Goal: Transaction & Acquisition: Purchase product/service

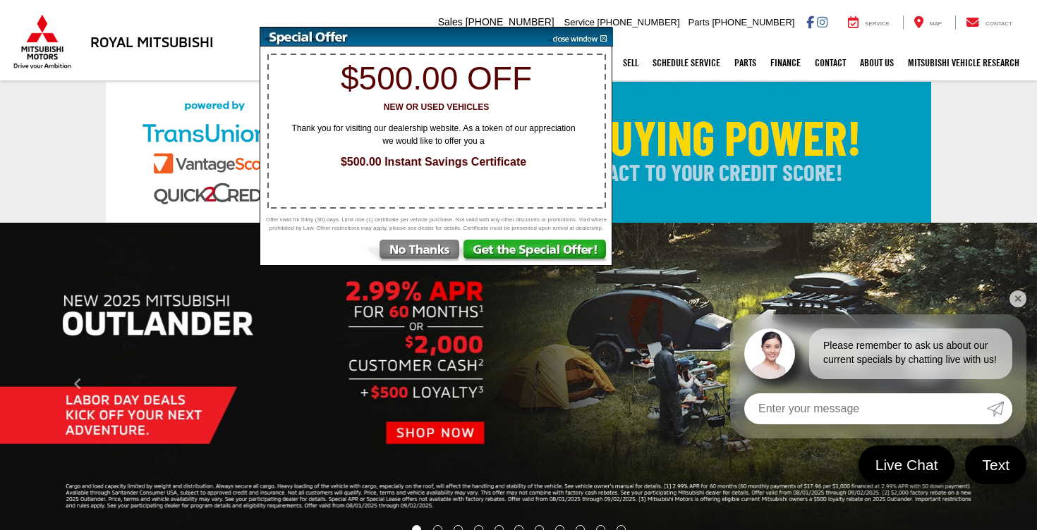
click at [400, 256] on img at bounding box center [413, 252] width 98 height 25
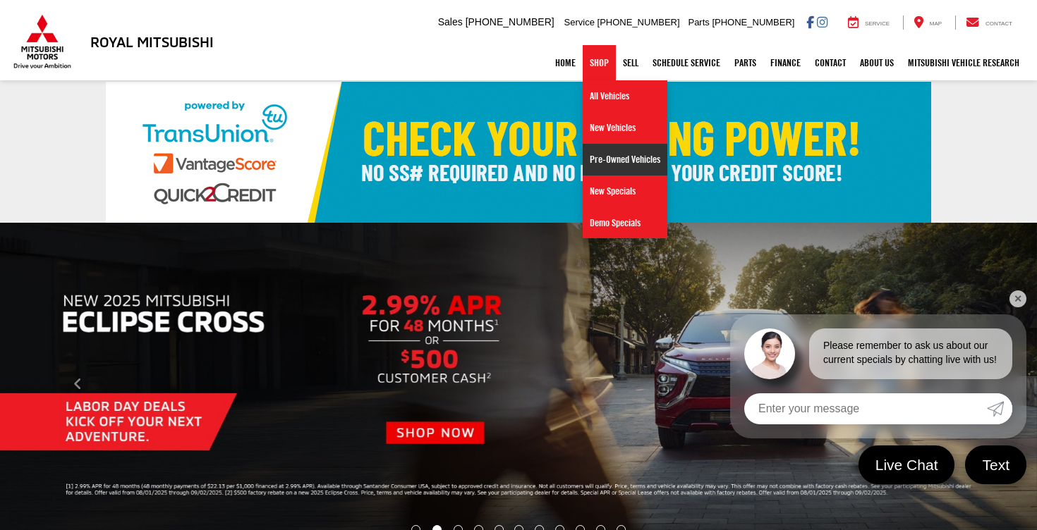
click at [611, 156] on link "Pre-Owned Vehicles" at bounding box center [624, 160] width 85 height 32
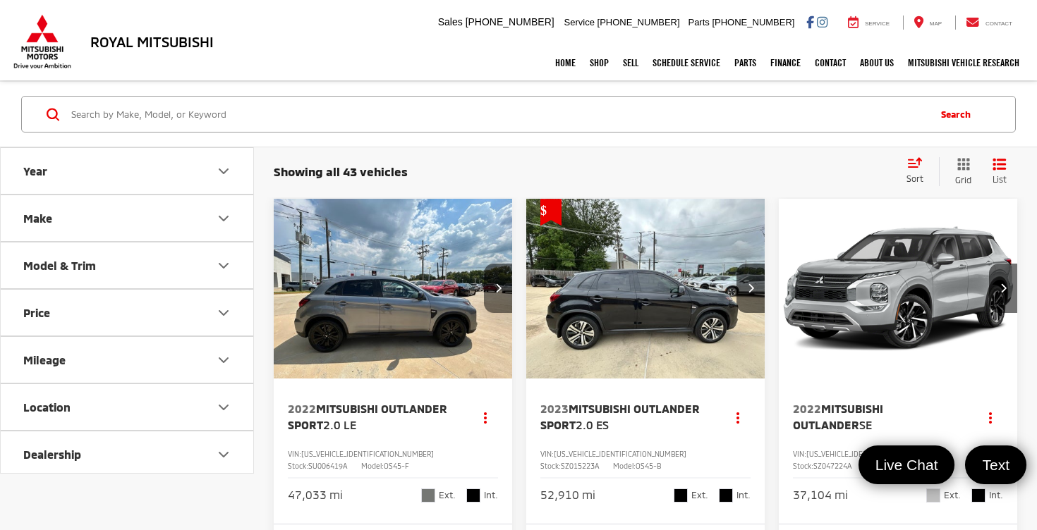
click at [502, 293] on button "Next image" at bounding box center [498, 288] width 28 height 49
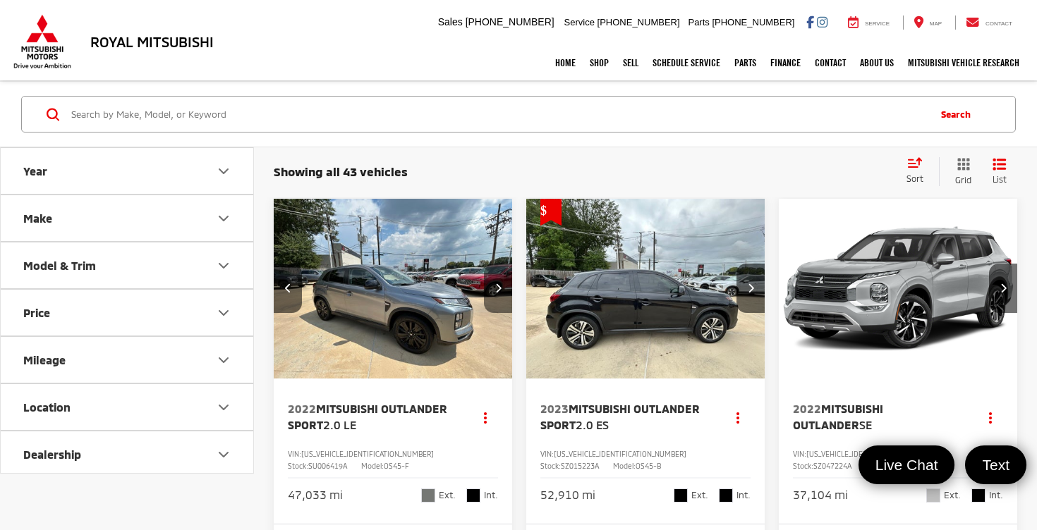
click at [502, 293] on button "Next image" at bounding box center [498, 288] width 28 height 49
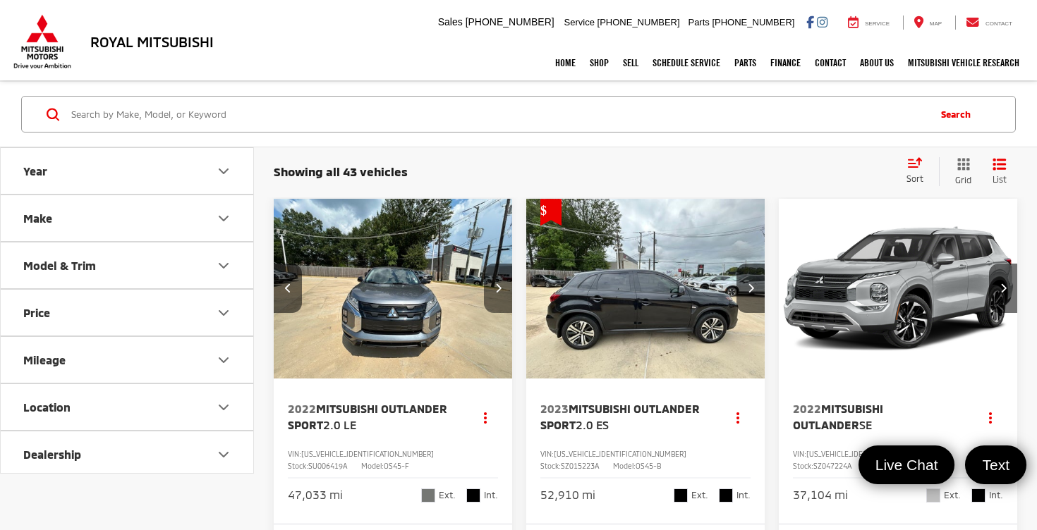
click at [502, 293] on button "Next image" at bounding box center [498, 288] width 28 height 49
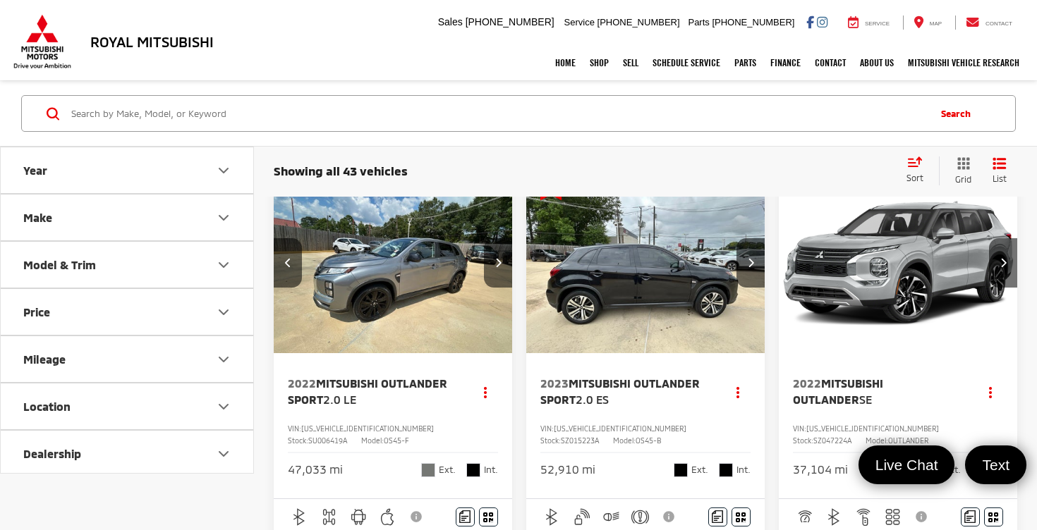
scroll to position [21, 0]
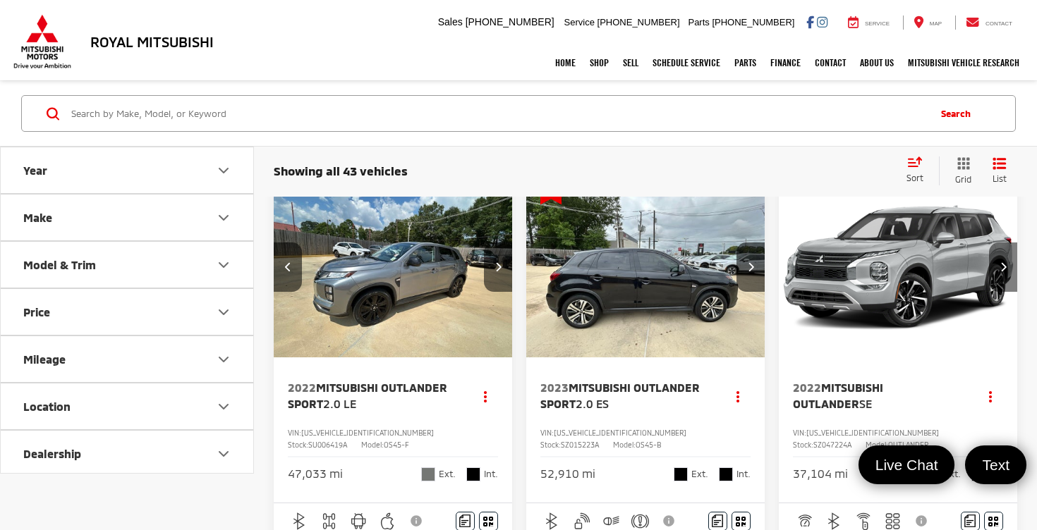
click at [1000, 264] on icon "Next image" at bounding box center [1003, 267] width 6 height 10
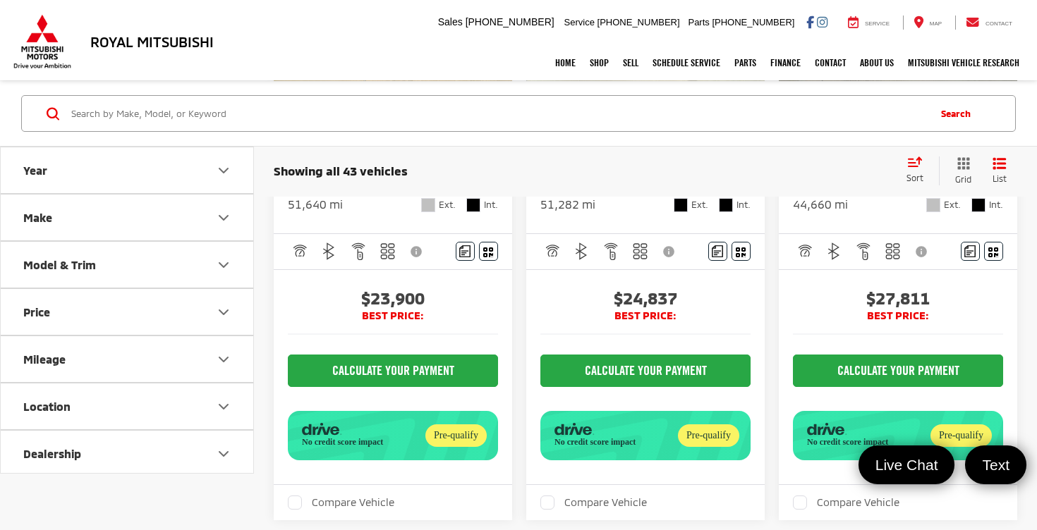
scroll to position [955, 0]
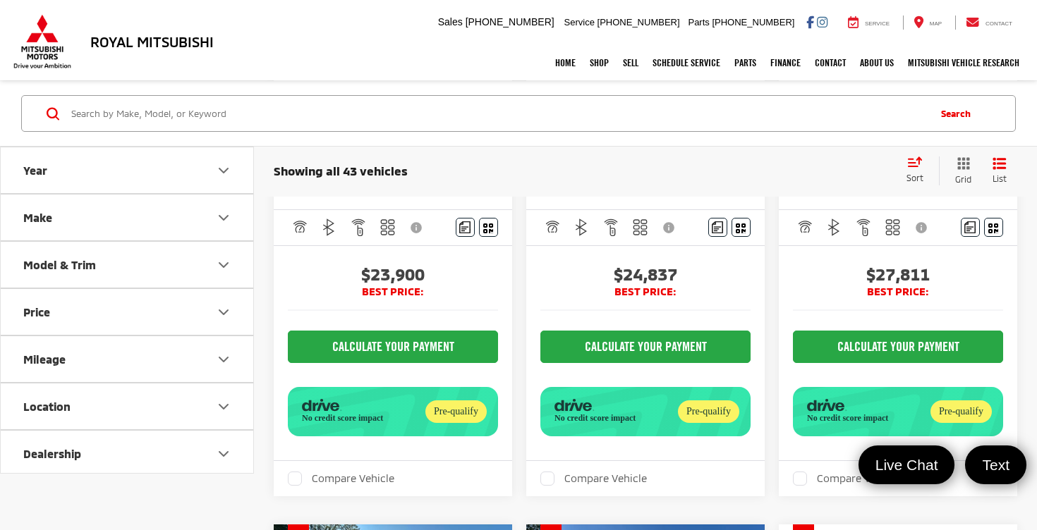
click at [210, 221] on button "Make" at bounding box center [128, 218] width 254 height 46
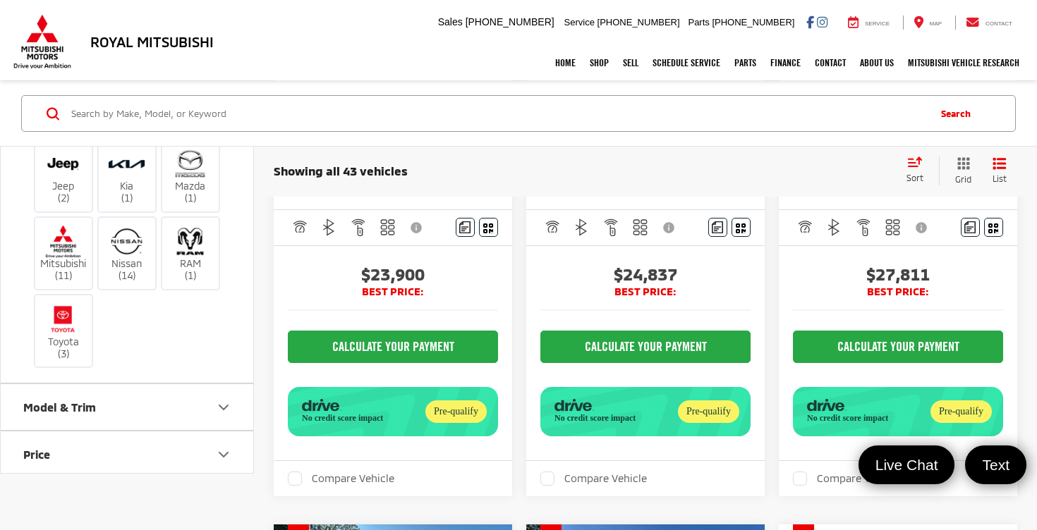
scroll to position [195, 0]
click at [123, 255] on img at bounding box center [126, 238] width 39 height 33
click at [0, 0] on input "Nissan (14)" at bounding box center [0, 0] width 0 height 0
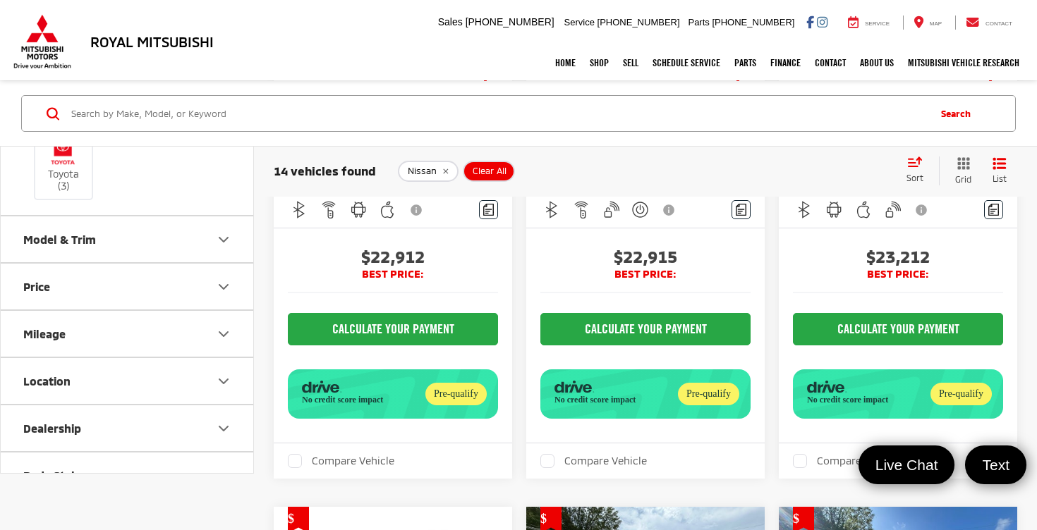
scroll to position [407, 0]
click at [115, 310] on button "Mileage" at bounding box center [128, 287] width 254 height 46
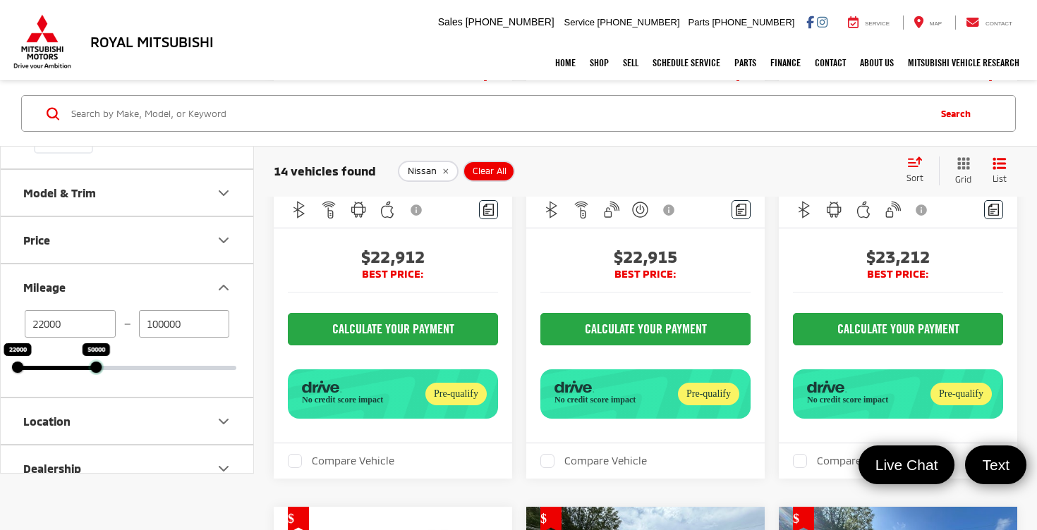
drag, startPoint x: 232, startPoint y: 433, endPoint x: 92, endPoint y: 441, distance: 140.5
click at [92, 397] on div "22000 — 100000 22000 50000" at bounding box center [127, 353] width 252 height 87
type input "50000"
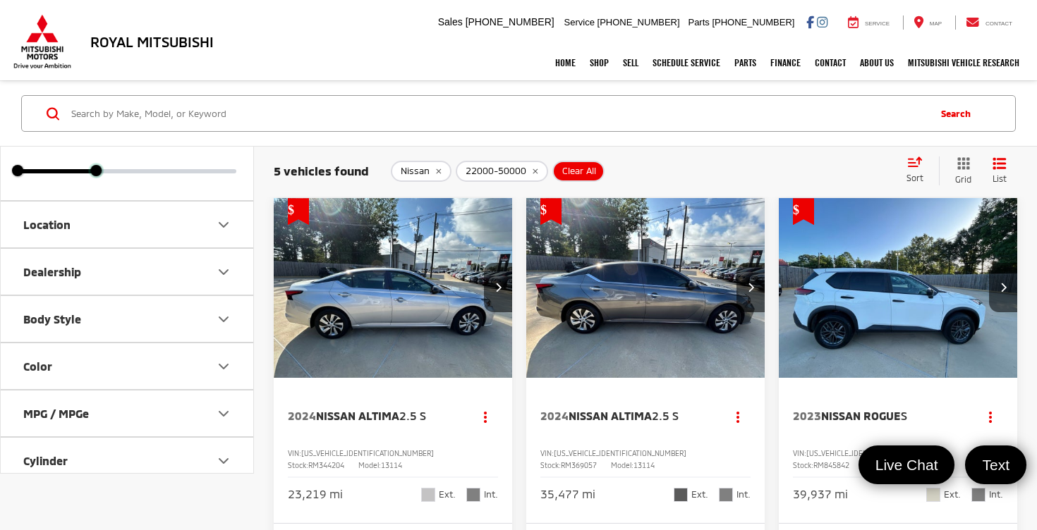
scroll to position [642, 0]
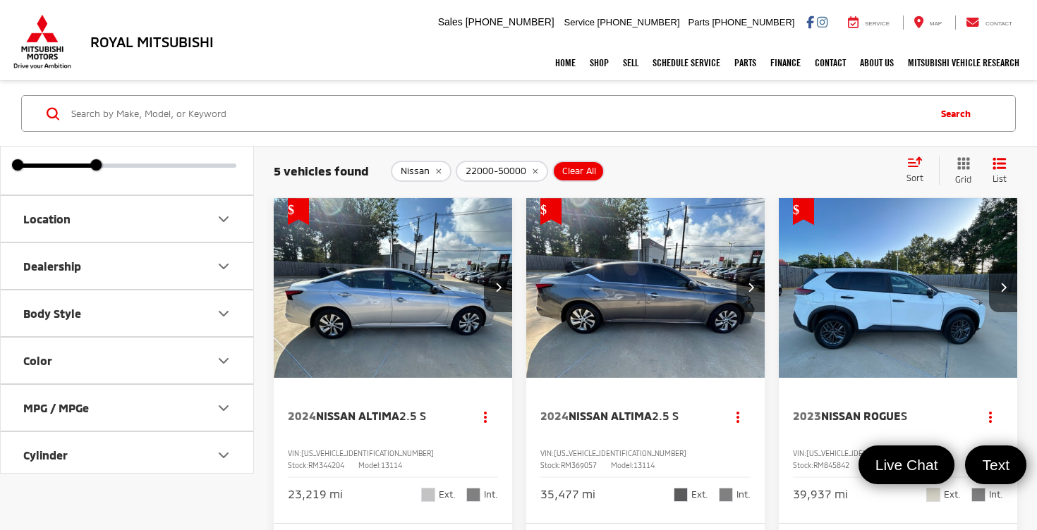
click at [103, 337] on button "Body Style" at bounding box center [128, 314] width 254 height 46
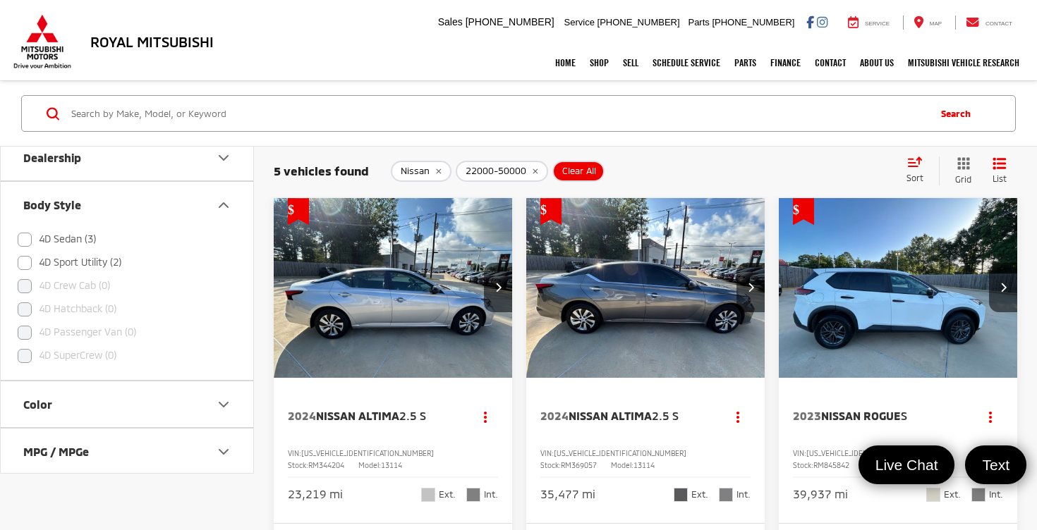
scroll to position [802, 0]
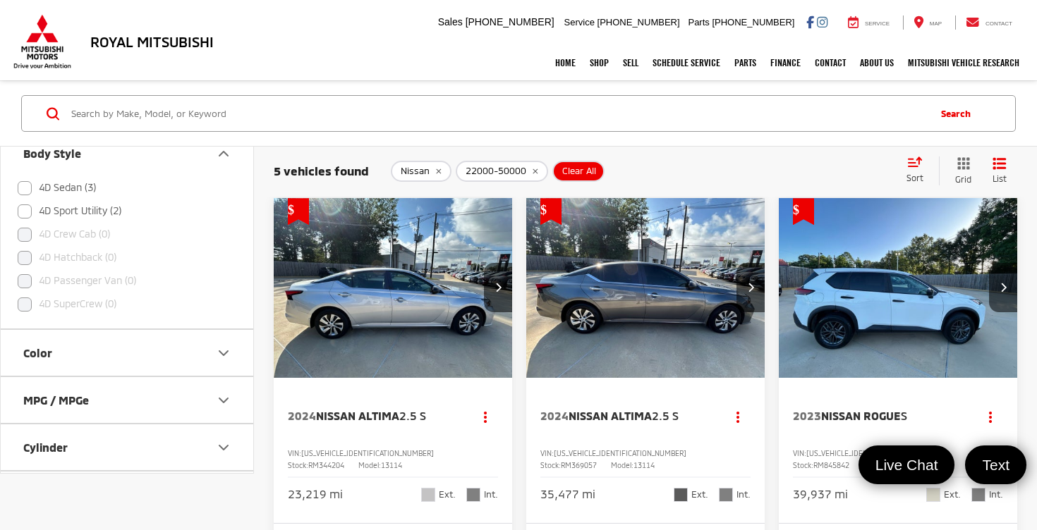
click at [23, 224] on label "4D Sport Utility (2)" at bounding box center [70, 211] width 104 height 23
checkbox input "true"
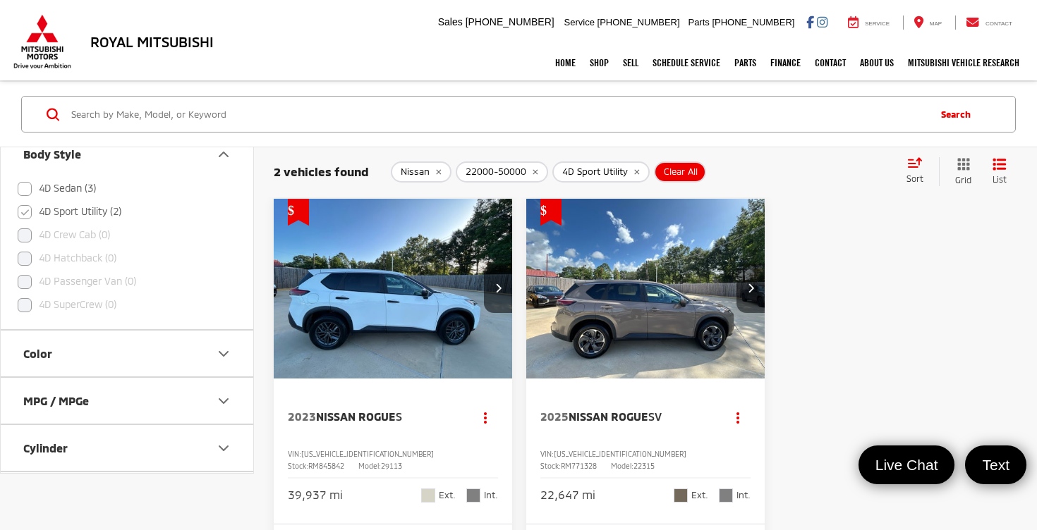
click at [752, 296] on button "Next image" at bounding box center [750, 288] width 28 height 49
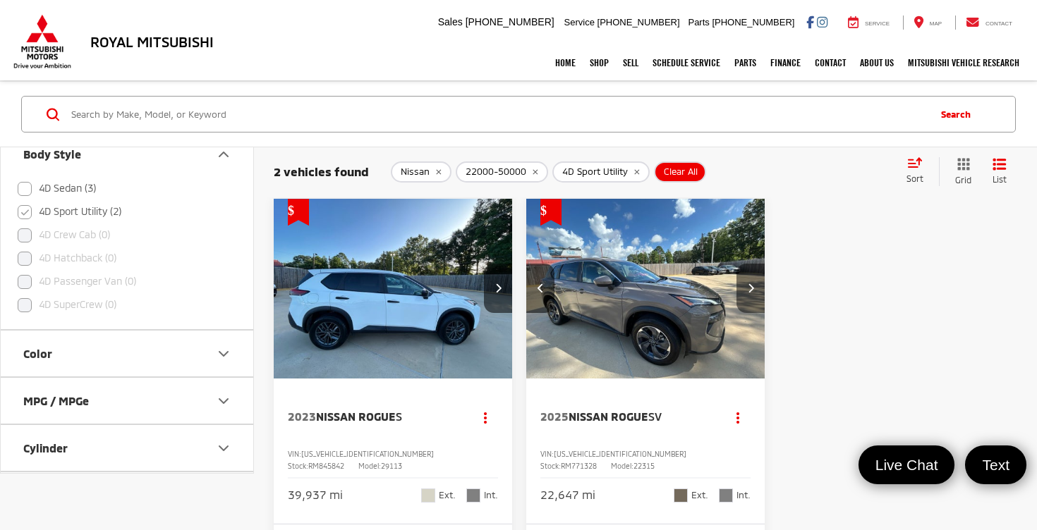
click at [752, 296] on button "Next image" at bounding box center [750, 288] width 28 height 49
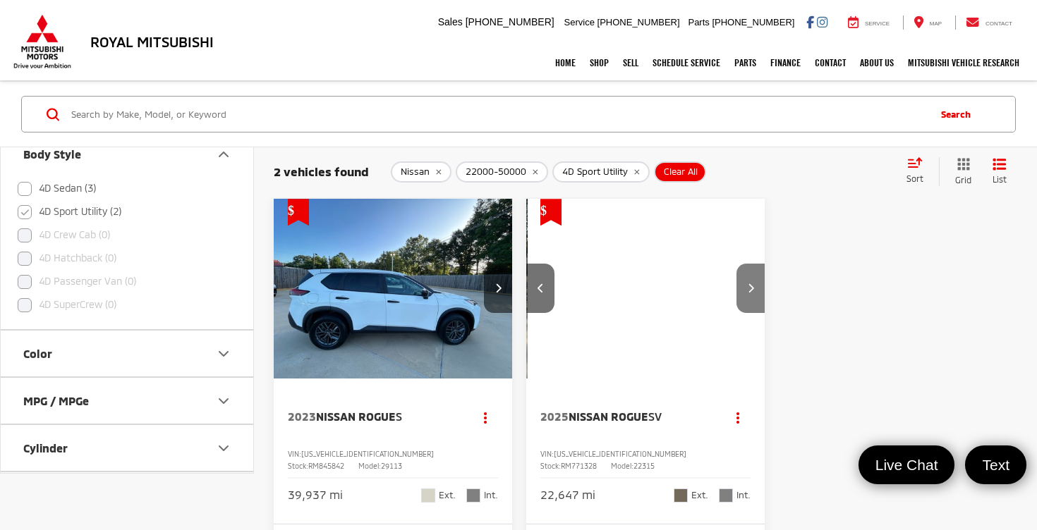
scroll to position [0, 481]
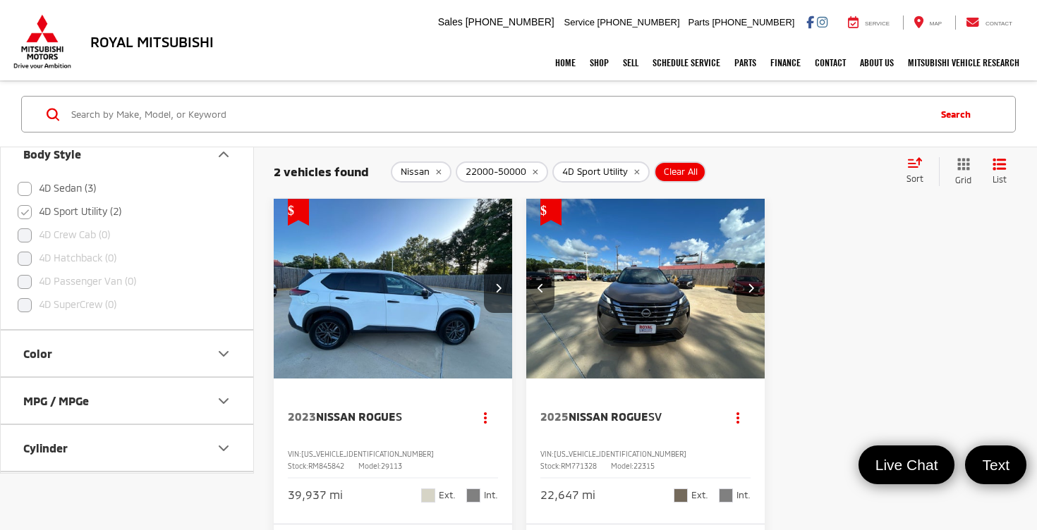
click at [752, 296] on button "Next image" at bounding box center [750, 288] width 28 height 49
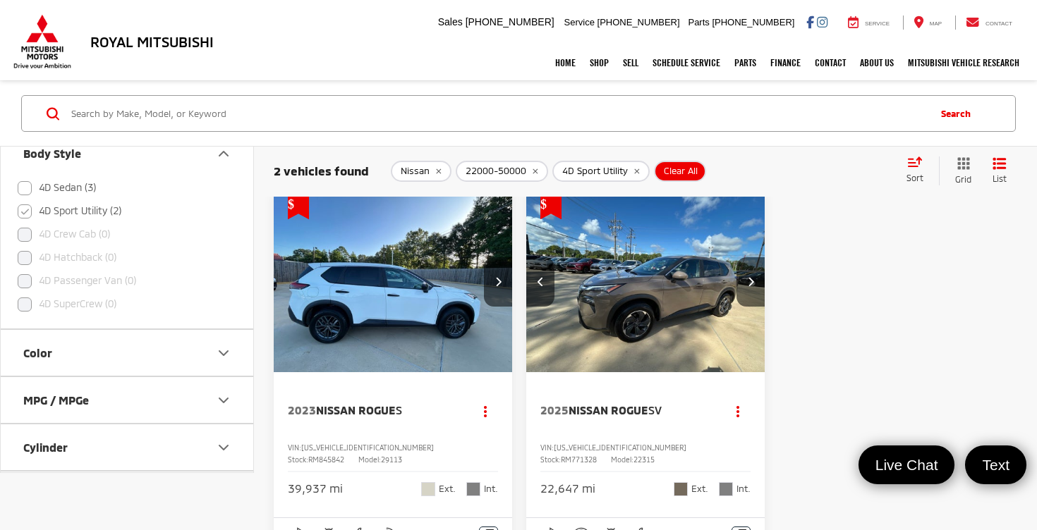
scroll to position [0, 0]
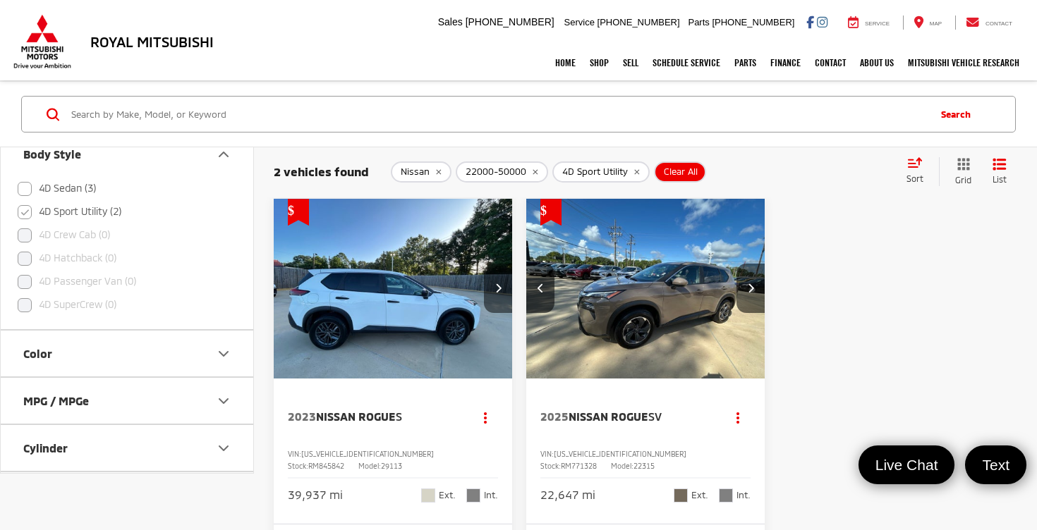
click at [494, 293] on button "Next image" at bounding box center [498, 288] width 28 height 49
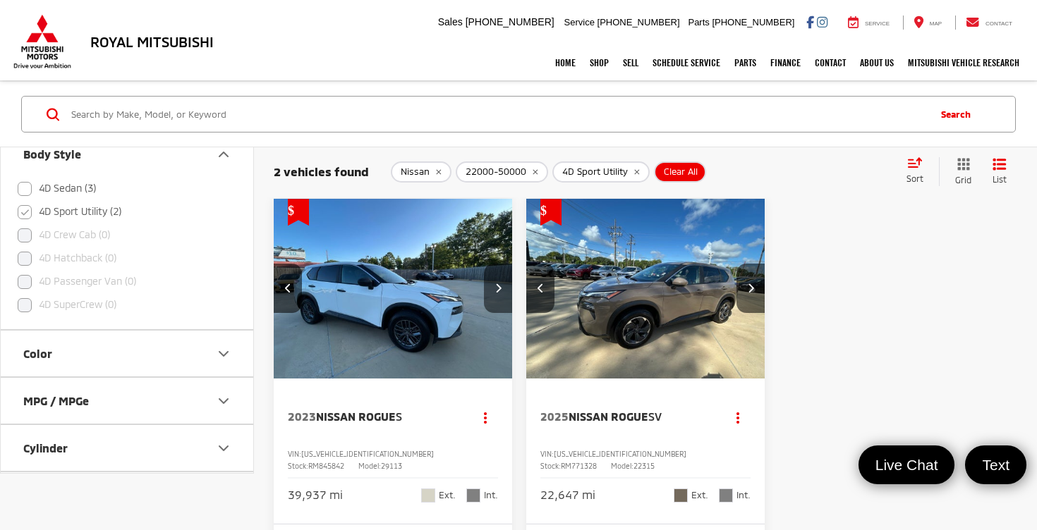
click at [494, 293] on button "Next image" at bounding box center [498, 288] width 28 height 49
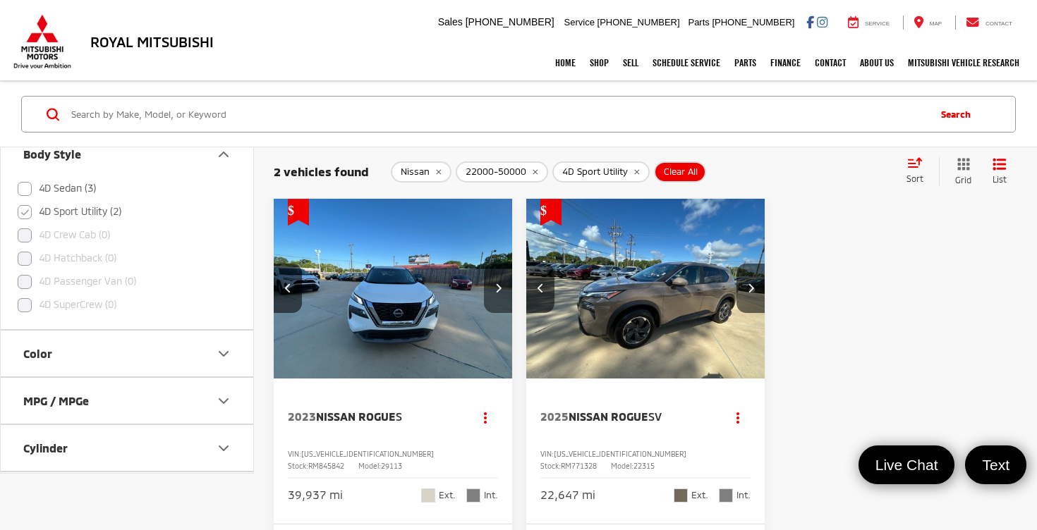
click at [494, 293] on button "Next image" at bounding box center [498, 288] width 28 height 49
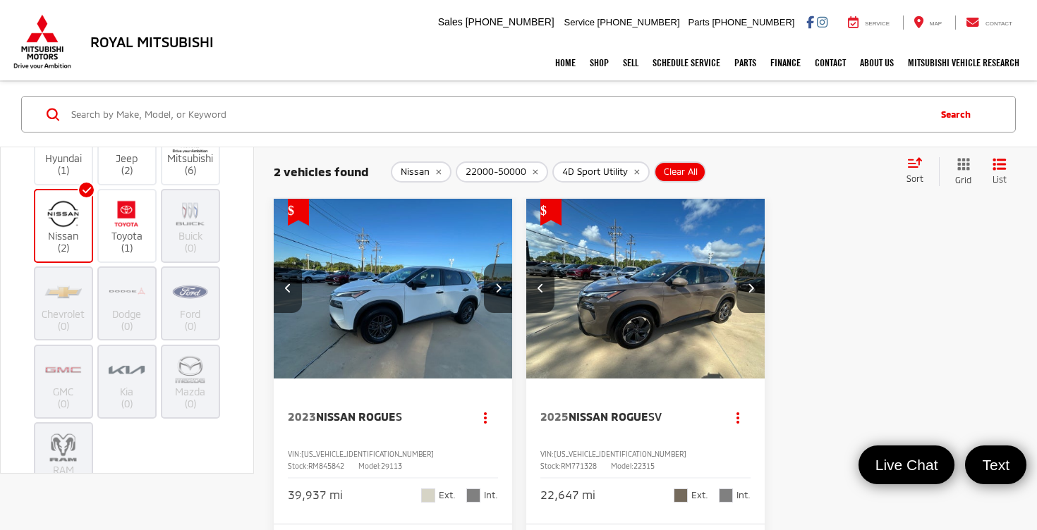
scroll to position [123, 0]
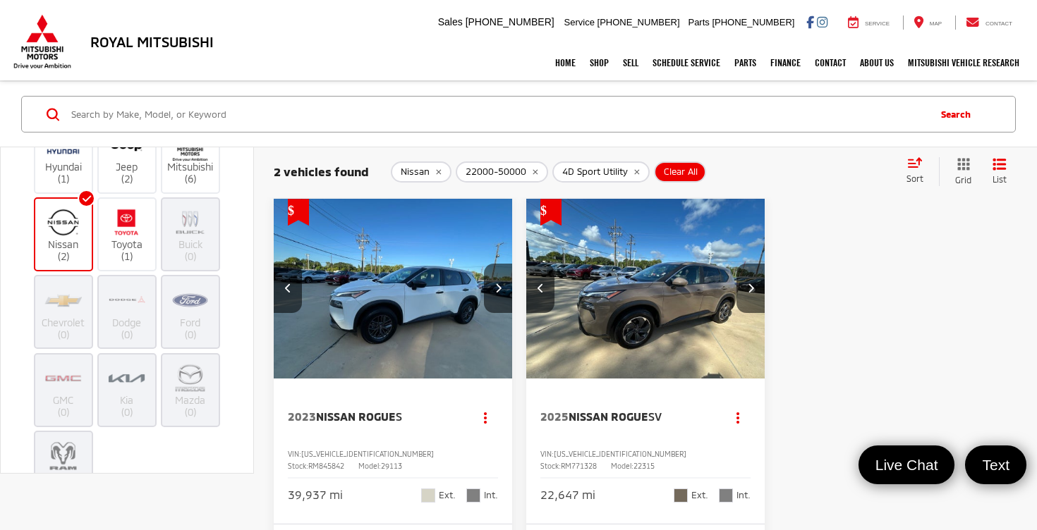
click at [66, 237] on img at bounding box center [63, 222] width 39 height 33
click at [0, 0] on input "Nissan (2)" at bounding box center [0, 0] width 0 height 0
click at [126, 246] on label "Toyota (1)" at bounding box center [127, 234] width 57 height 57
click at [0, 0] on input "Toyota (1)" at bounding box center [0, 0] width 0 height 0
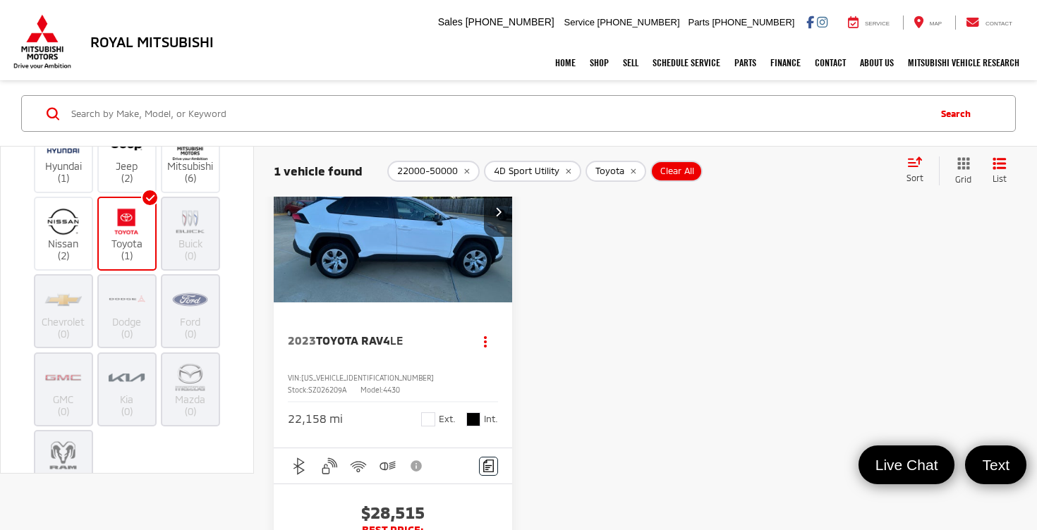
scroll to position [88, 0]
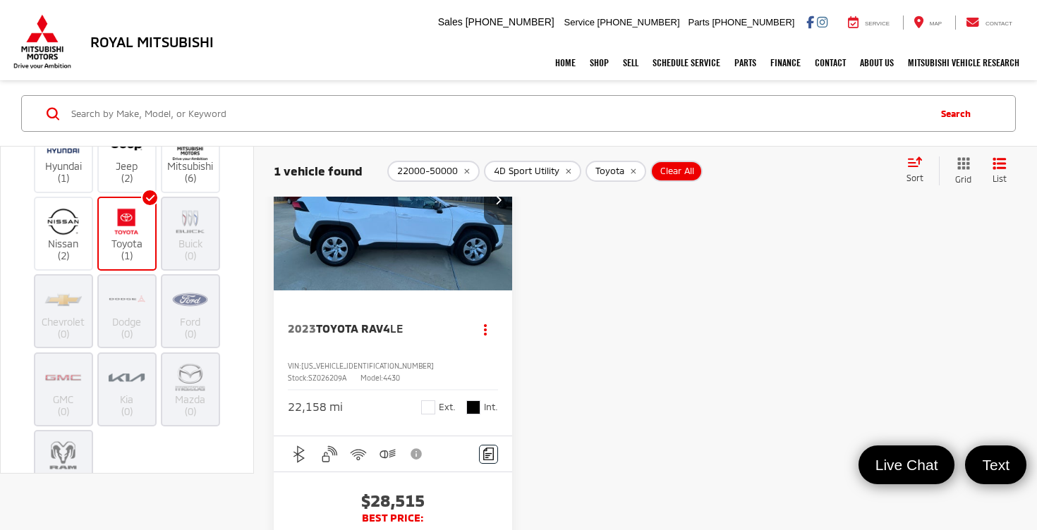
click at [381, 328] on span "Toyota RAV4" at bounding box center [353, 328] width 74 height 13
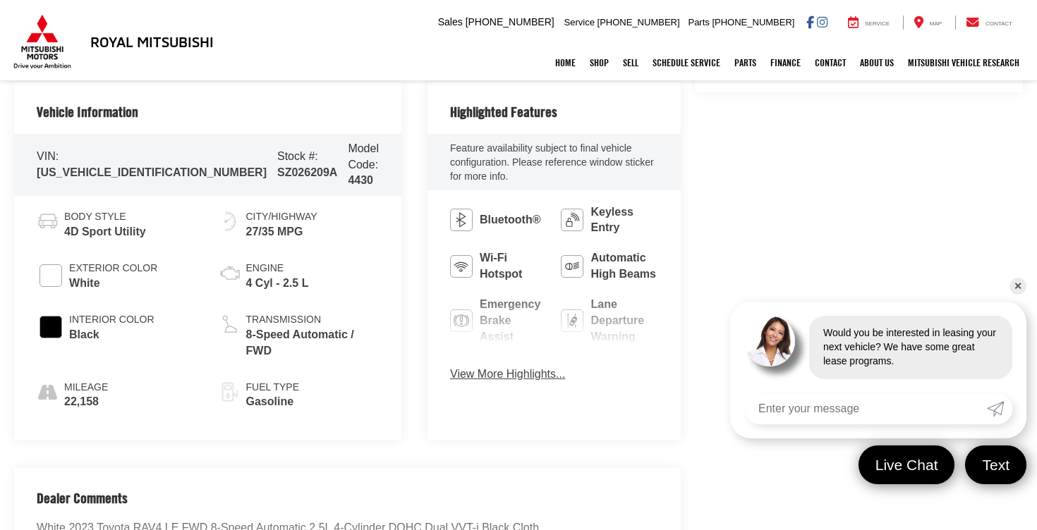
scroll to position [577, 0]
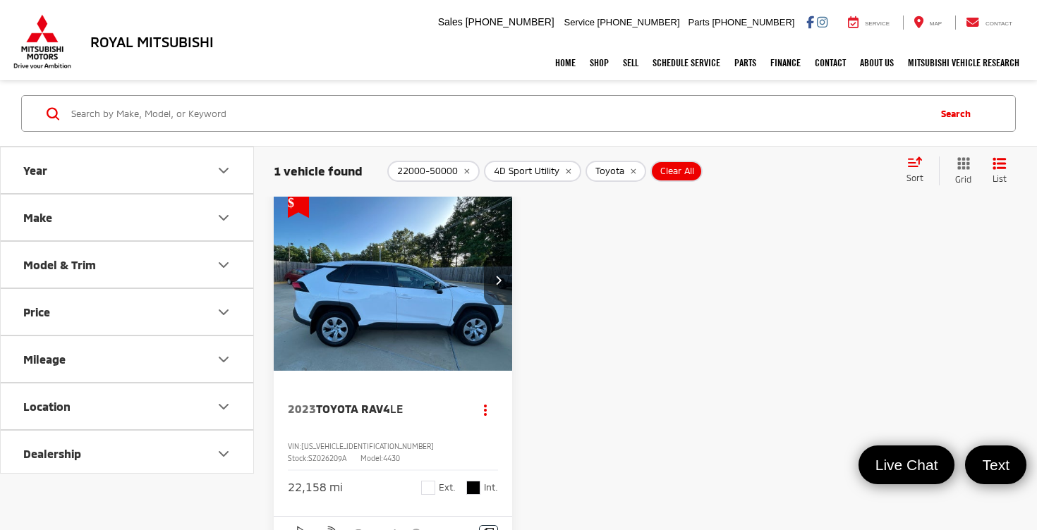
scroll to position [8, 0]
click at [169, 269] on button "Model & Trim" at bounding box center [128, 265] width 254 height 46
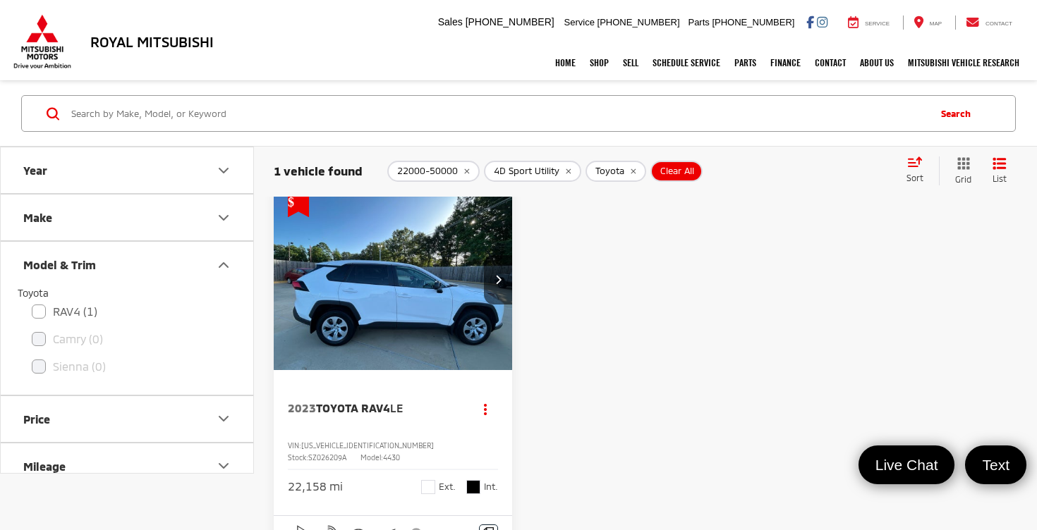
click at [169, 269] on button "Model & Trim" at bounding box center [128, 265] width 254 height 46
click at [187, 219] on button "Make" at bounding box center [128, 218] width 254 height 46
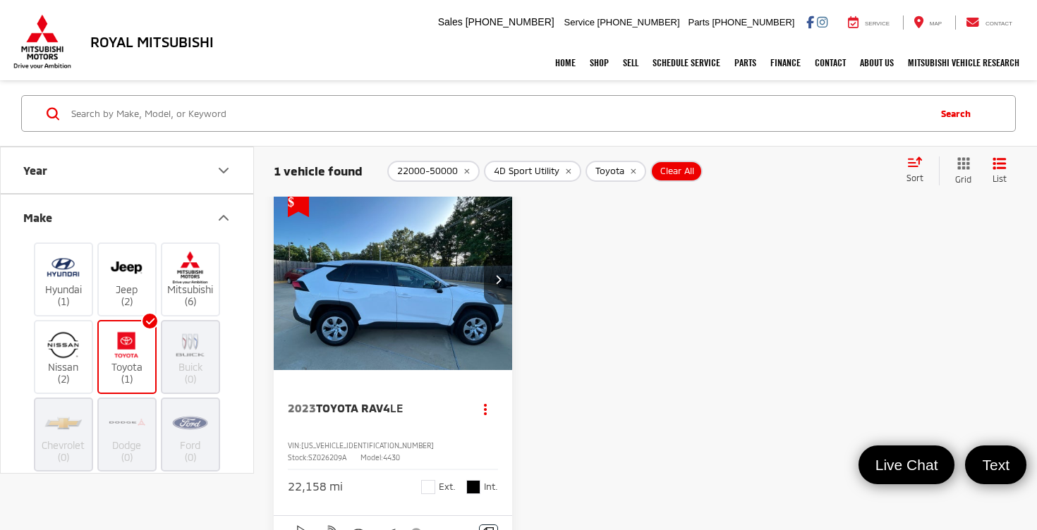
scroll to position [0, 0]
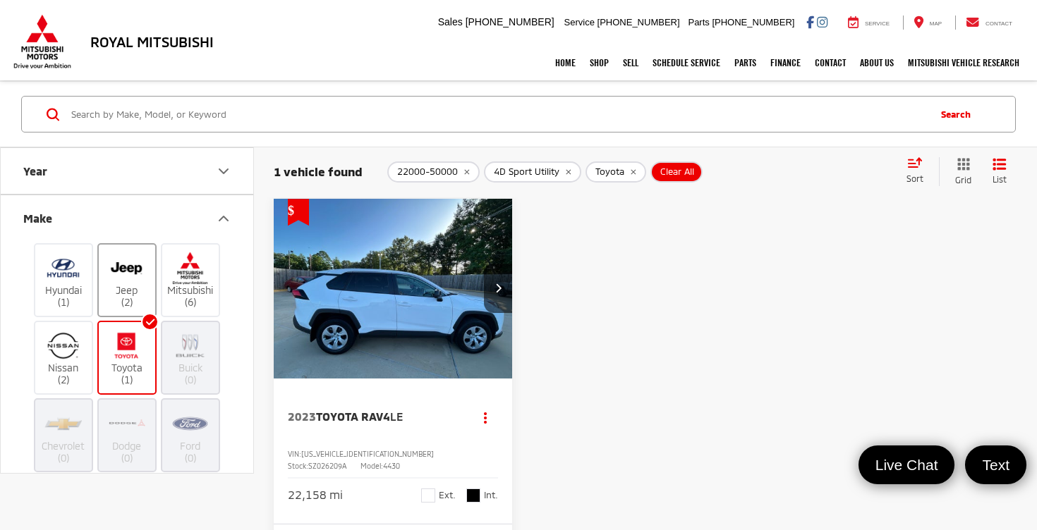
click at [125, 277] on img at bounding box center [126, 268] width 39 height 33
click at [0, 0] on input "Jeep (2)" at bounding box center [0, 0] width 0 height 0
click at [126, 360] on img at bounding box center [126, 345] width 39 height 33
click at [0, 0] on input "Toyota (1)" at bounding box center [0, 0] width 0 height 0
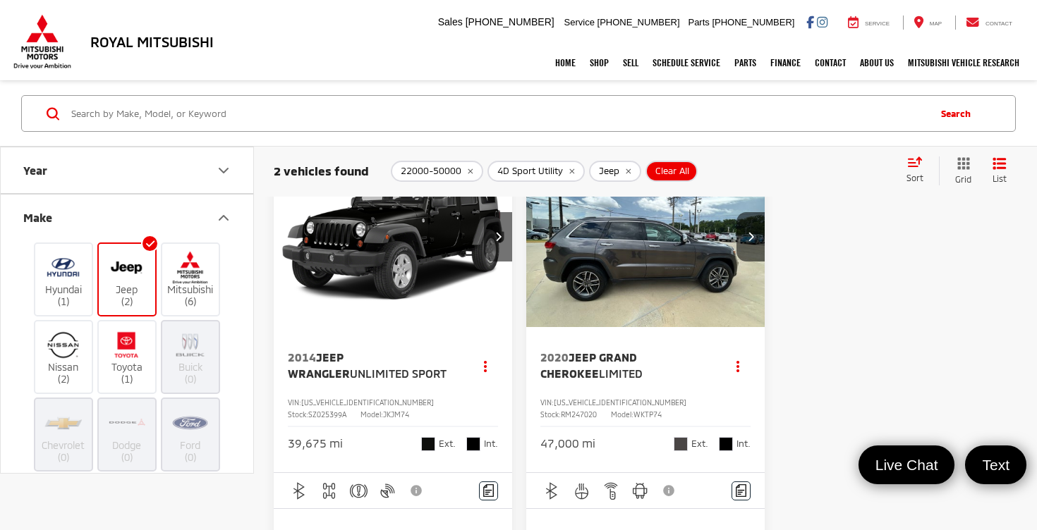
scroll to position [11, 0]
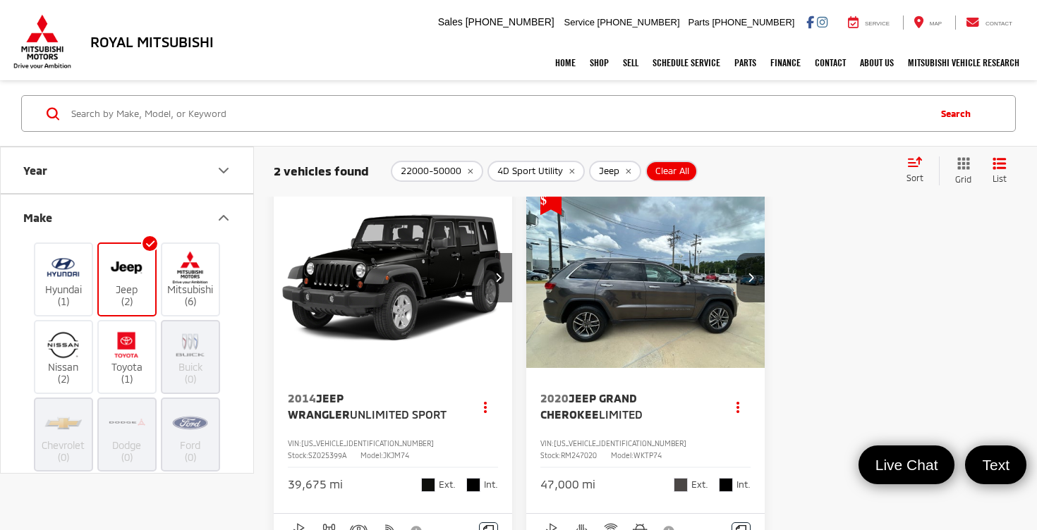
click at [496, 278] on icon "Next image" at bounding box center [498, 277] width 6 height 10
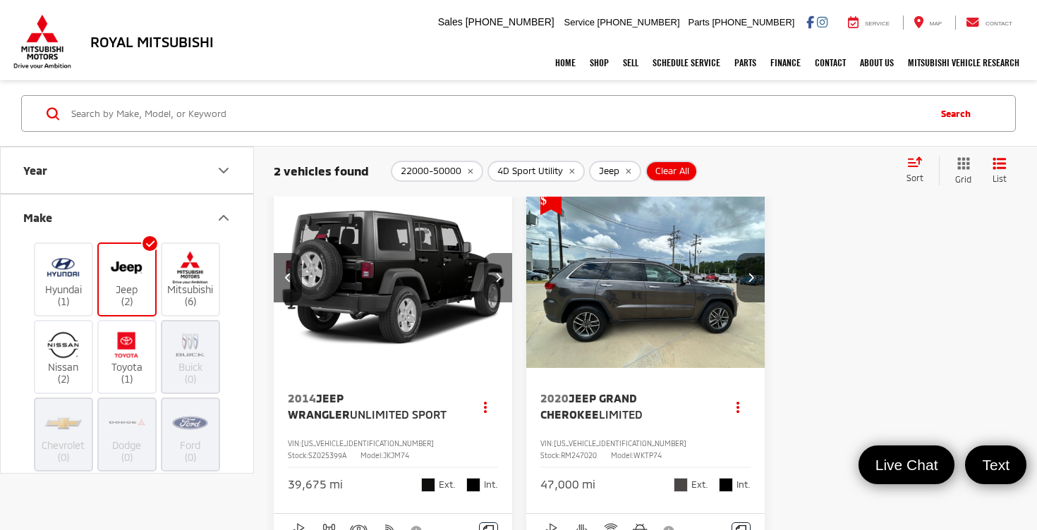
click at [496, 278] on icon "Next image" at bounding box center [498, 277] width 6 height 10
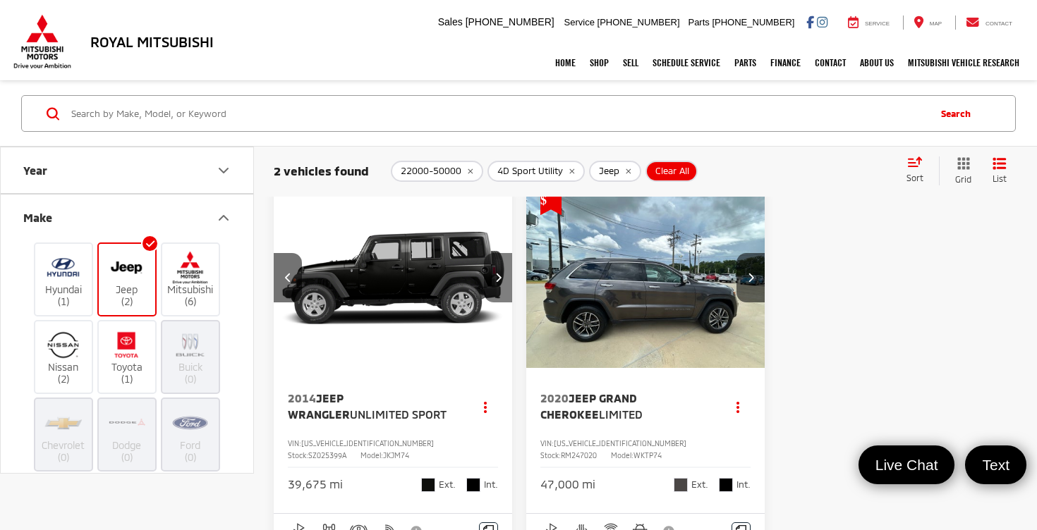
click at [496, 278] on icon "Next image" at bounding box center [498, 277] width 6 height 10
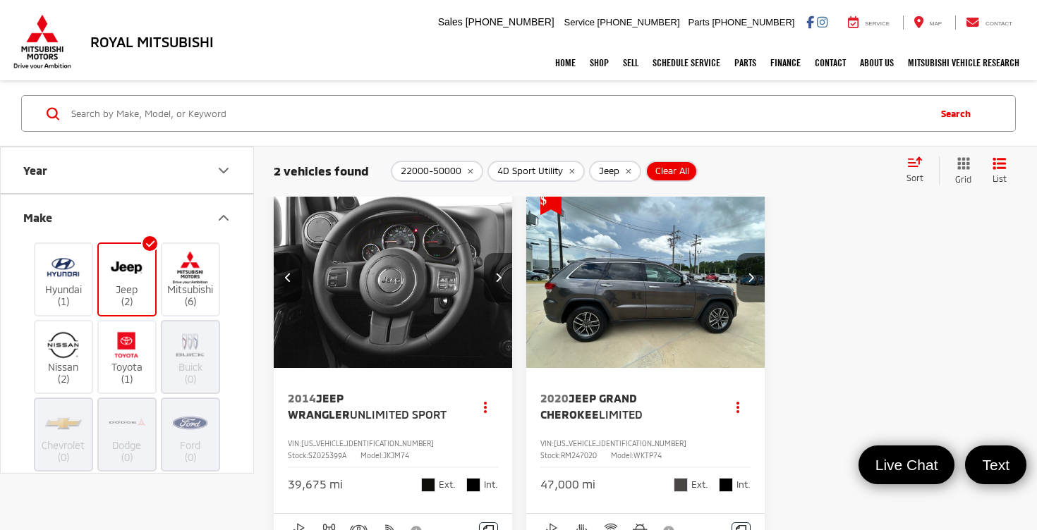
click at [496, 278] on icon "Next image" at bounding box center [498, 277] width 6 height 10
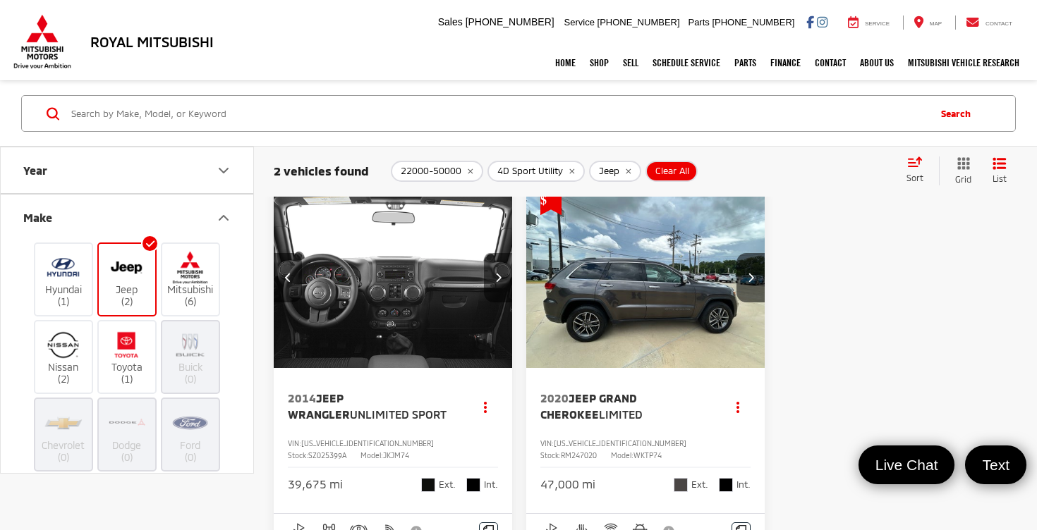
click at [496, 278] on icon "Next image" at bounding box center [498, 277] width 6 height 10
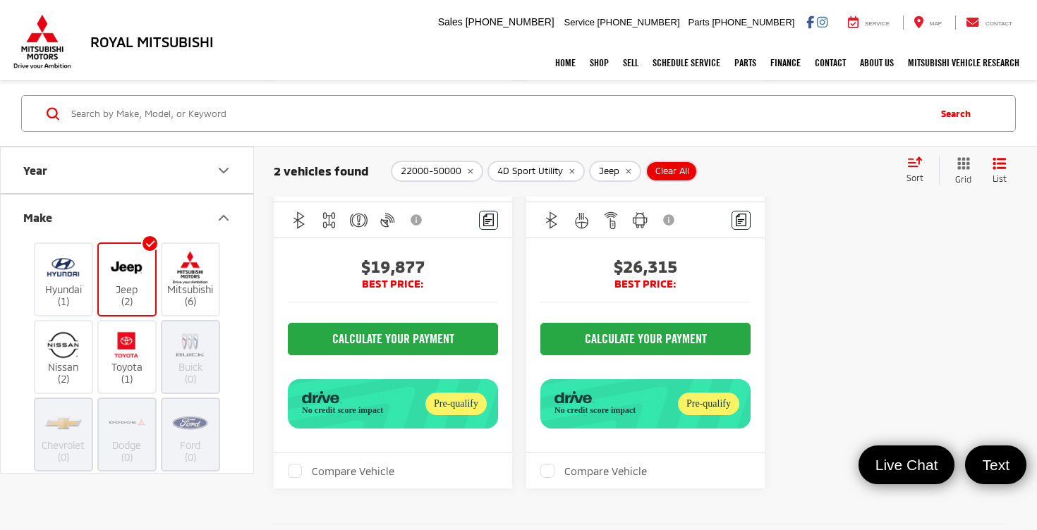
scroll to position [214, 0]
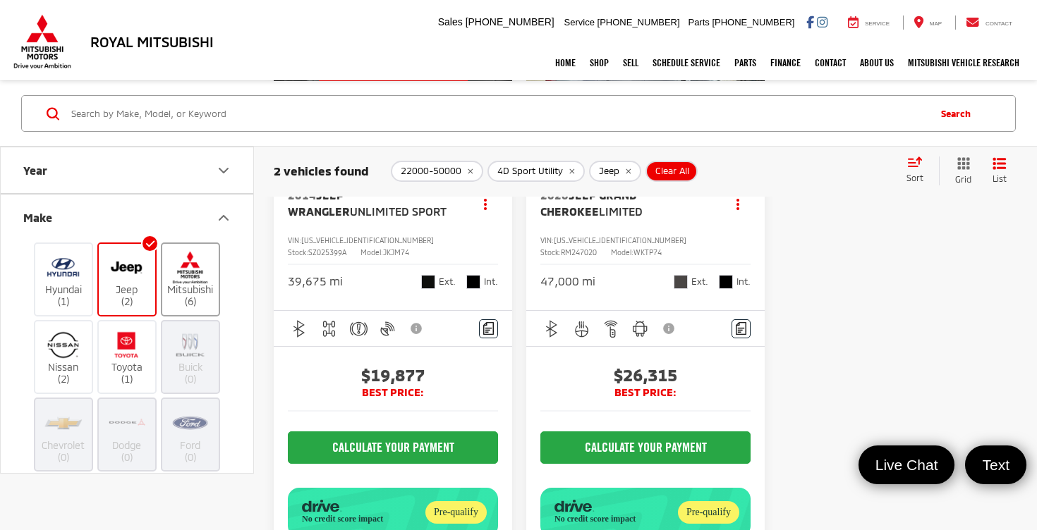
click at [185, 293] on label "Mitsubishi (6)" at bounding box center [190, 279] width 57 height 57
click at [0, 0] on input "Mitsubishi (6)" at bounding box center [0, 0] width 0 height 0
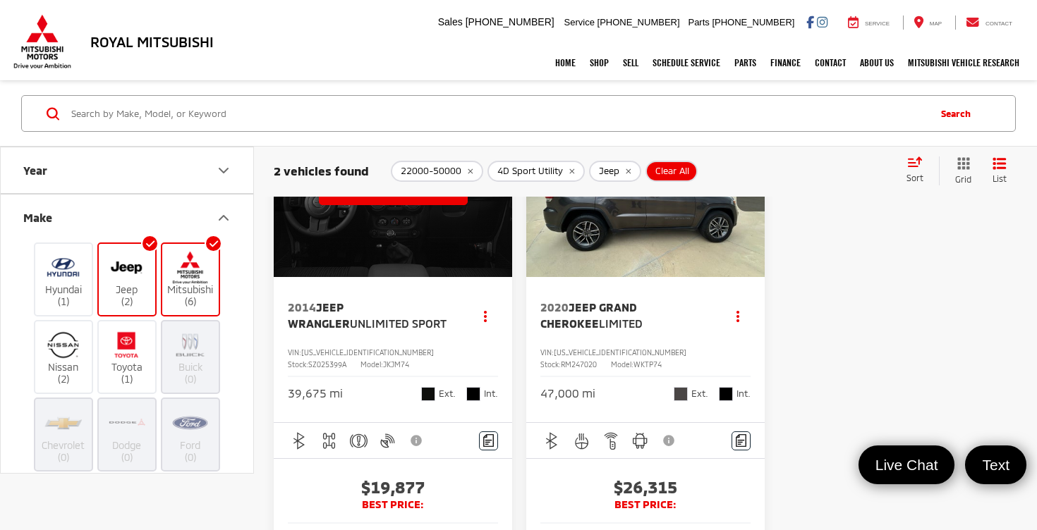
click at [130, 287] on label "Jeep (2)" at bounding box center [127, 279] width 57 height 57
click at [0, 0] on input "Jeep (2)" at bounding box center [0, 0] width 0 height 0
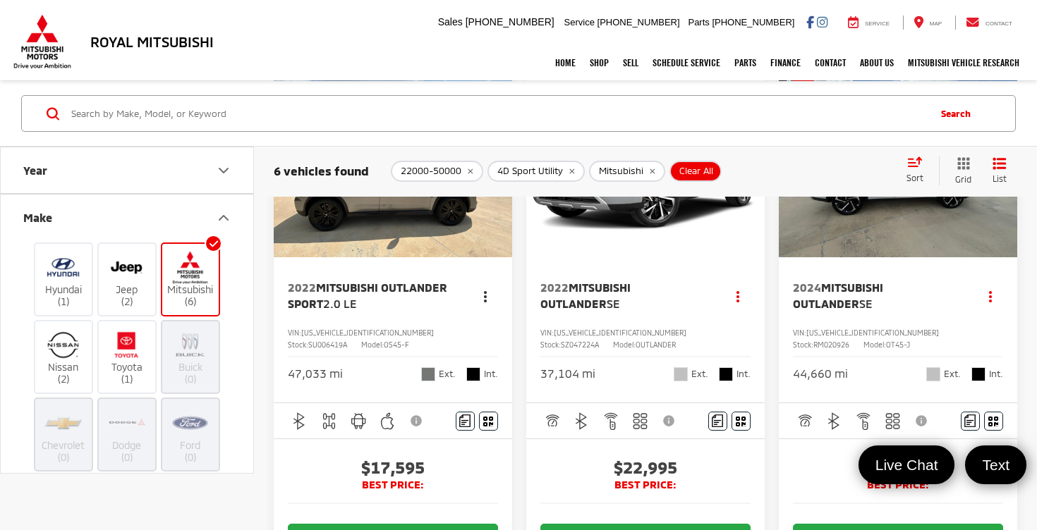
scroll to position [38, 0]
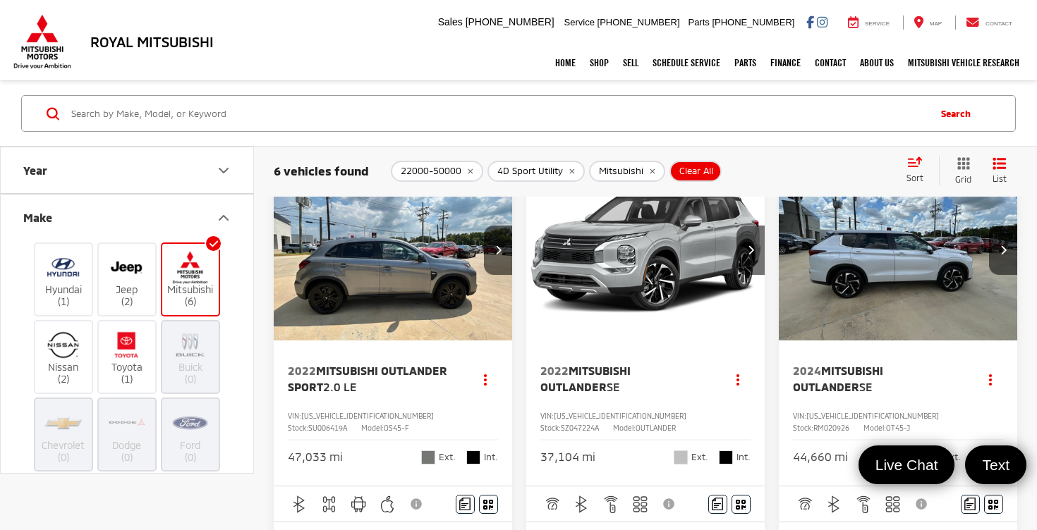
click at [630, 369] on span "Mitsubishi Outlander" at bounding box center [585, 378] width 90 height 29
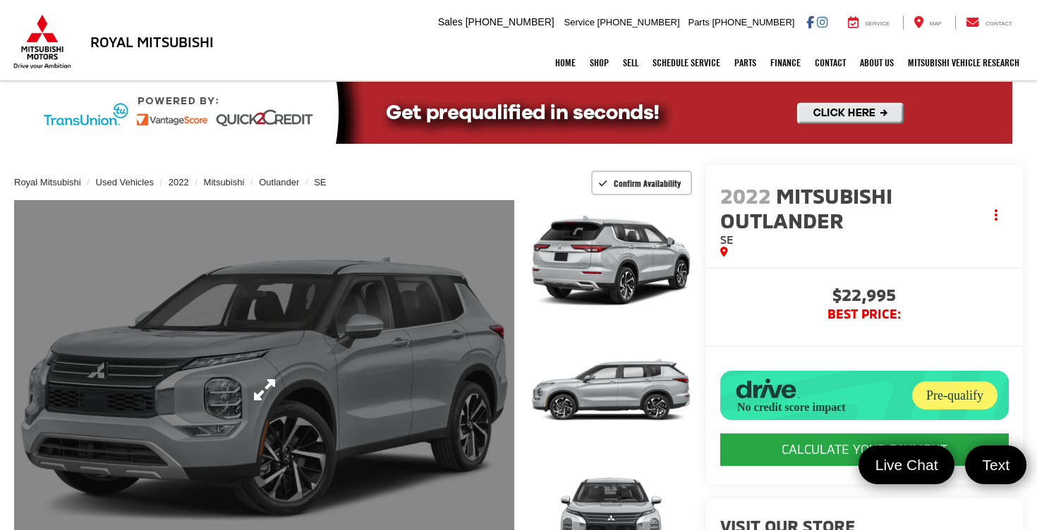
click at [252, 386] on link "Expand Photo 0" at bounding box center [264, 390] width 500 height 380
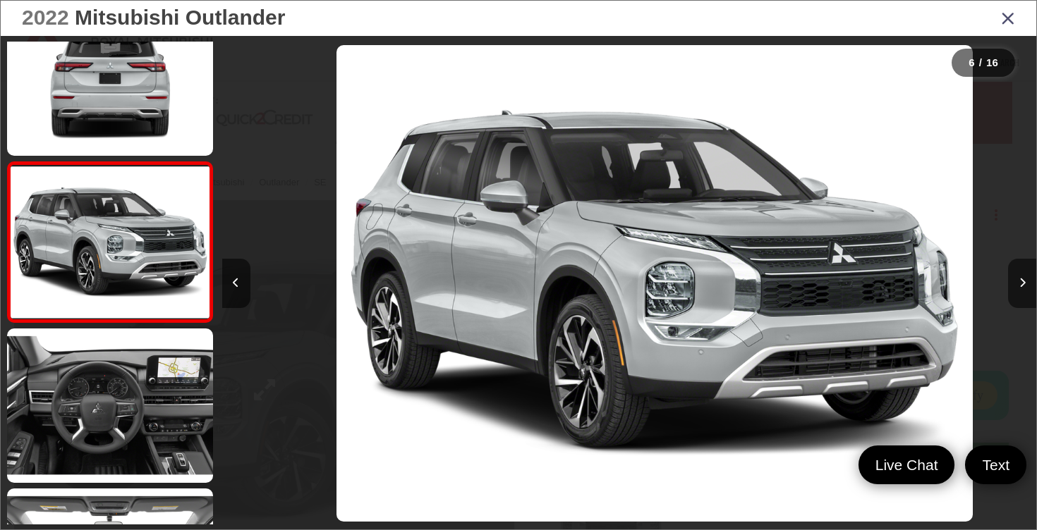
scroll to position [0, 4070]
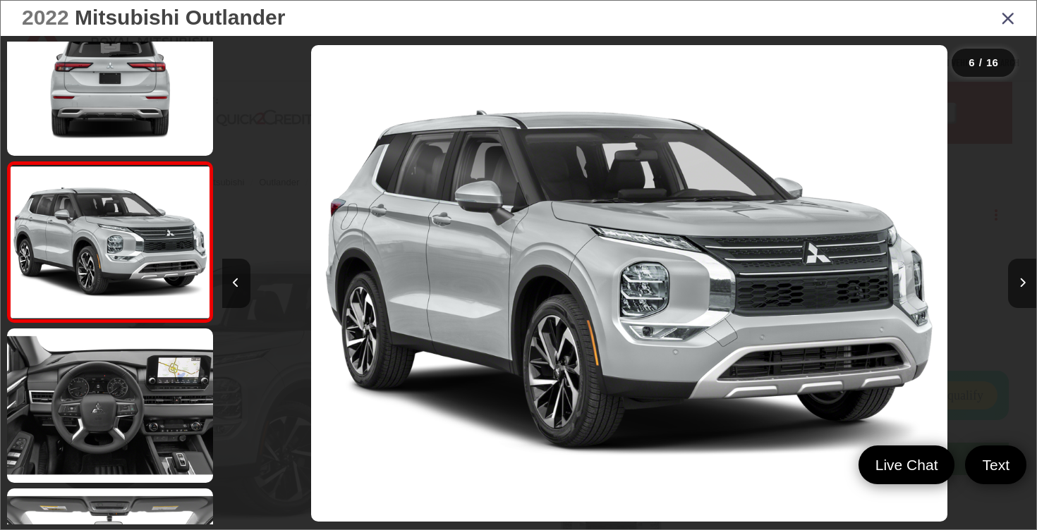
click at [1001, 15] on icon "Close gallery" at bounding box center [1008, 17] width 14 height 18
